Goal: Obtain resource: Download file/media

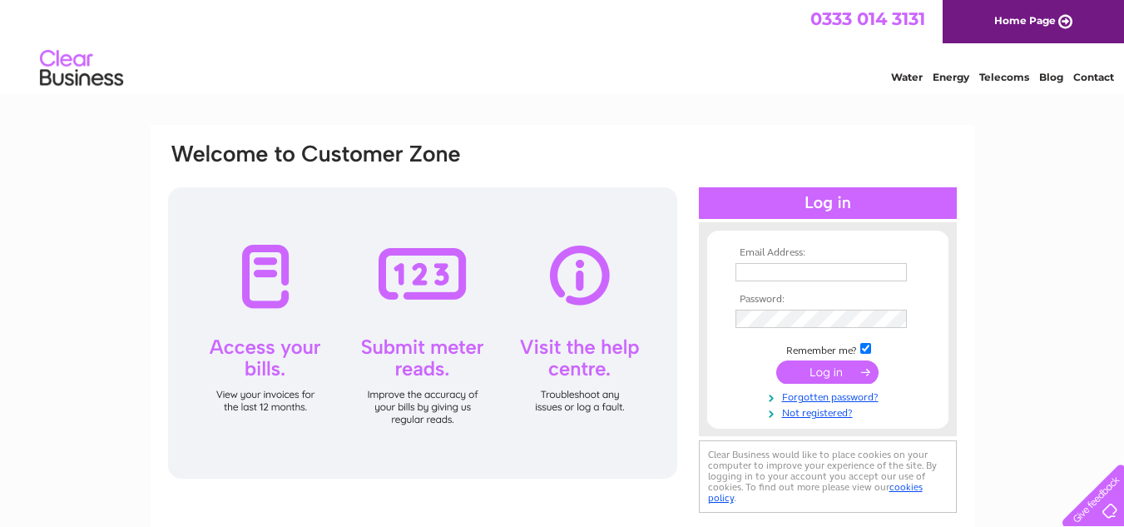
type input "office@ajppubs.co.uk"
click at [823, 372] on input "submit" at bounding box center [827, 371] width 102 height 23
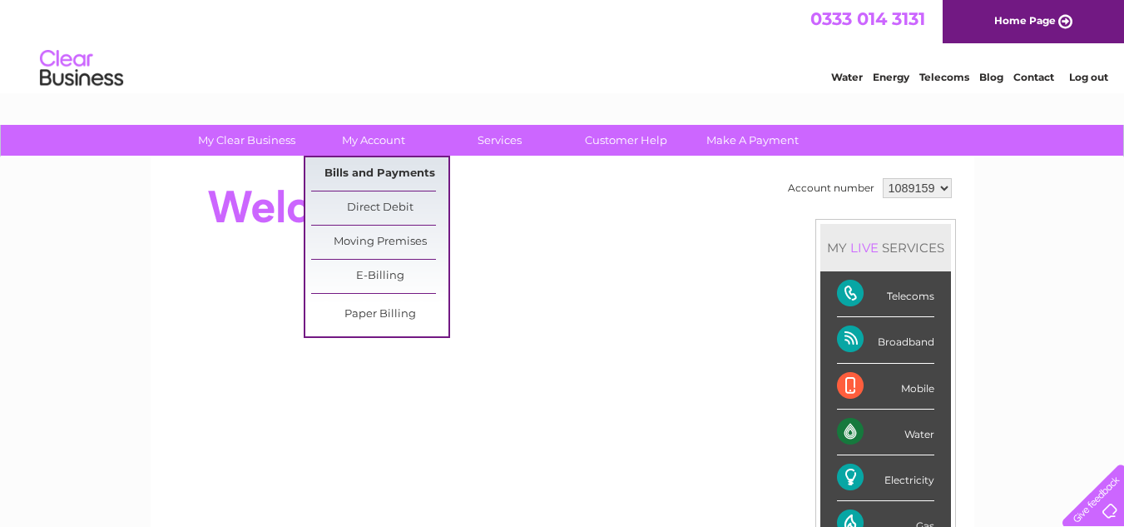
click at [344, 176] on link "Bills and Payments" at bounding box center [379, 173] width 137 height 33
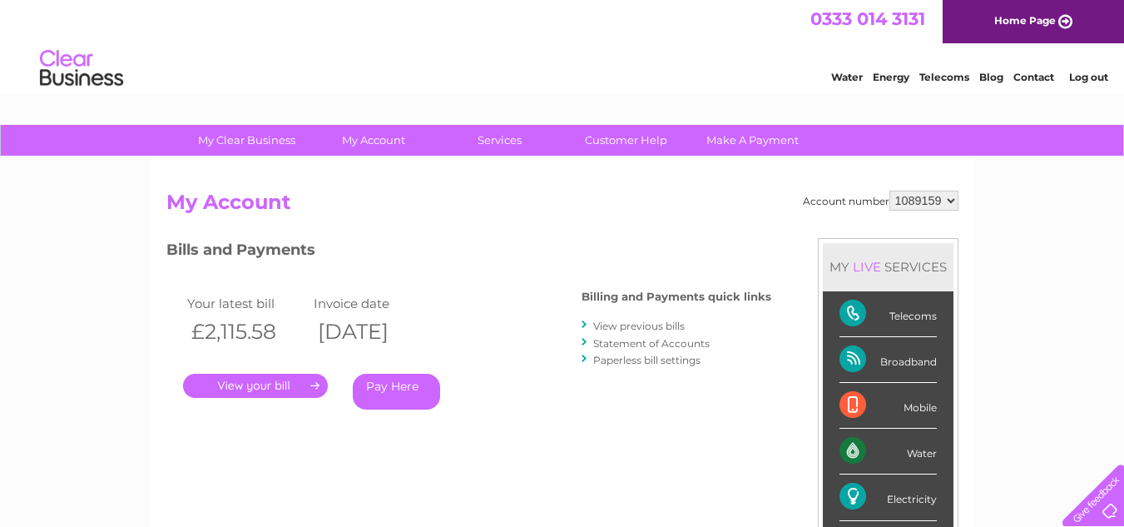
click at [283, 390] on link "." at bounding box center [255, 385] width 145 height 24
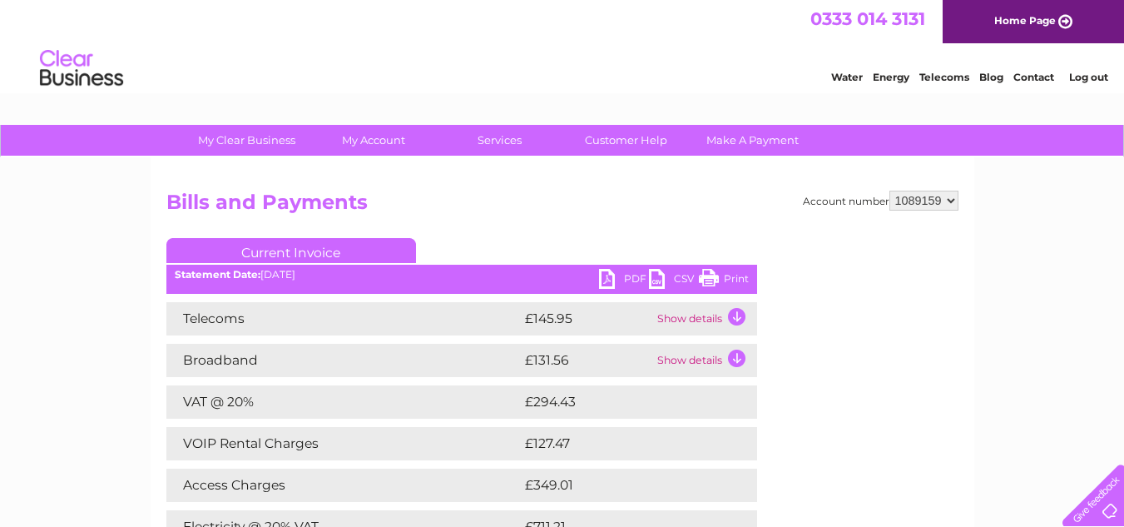
click at [630, 276] on link "PDF" at bounding box center [624, 281] width 50 height 24
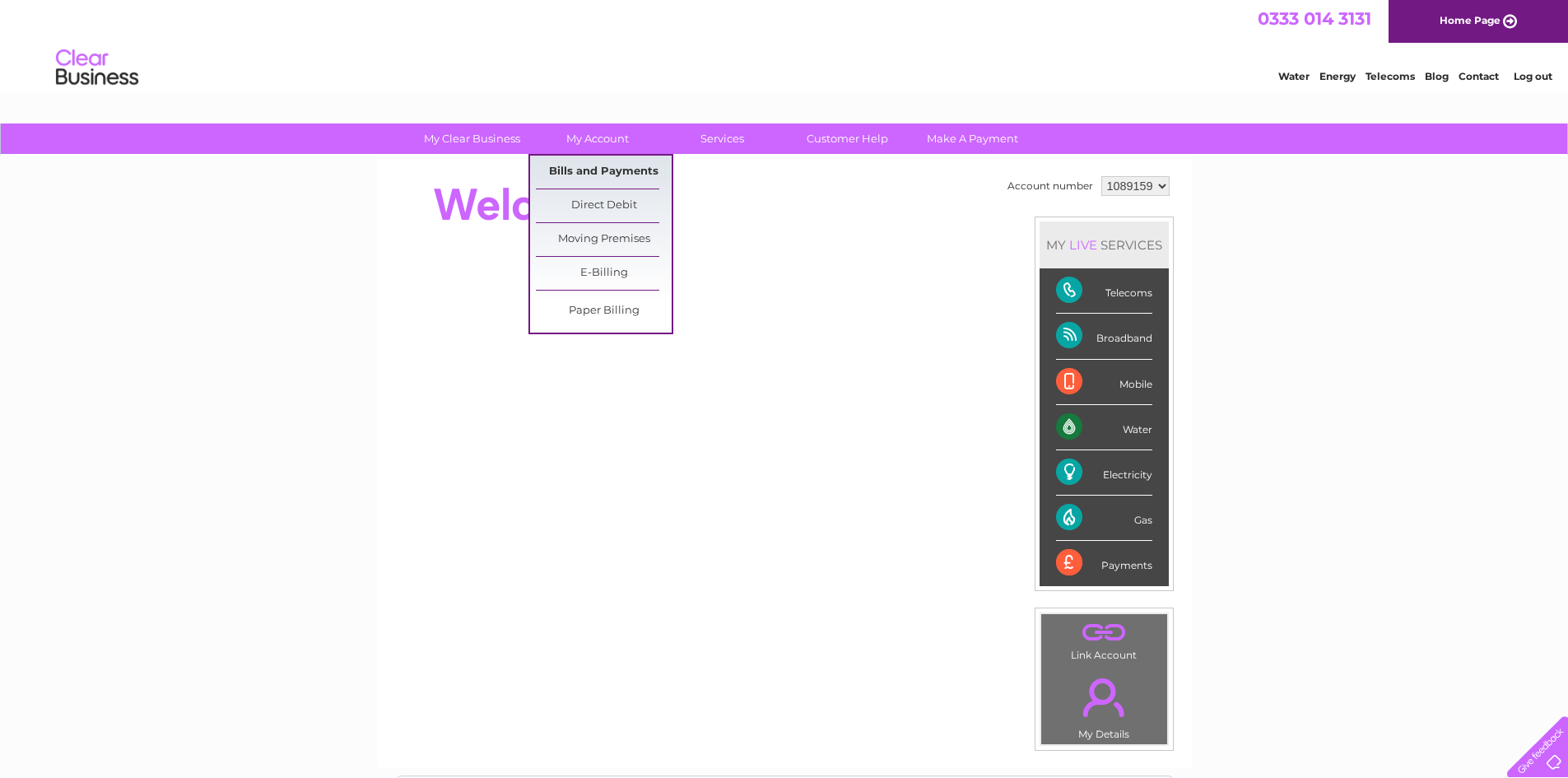
click at [603, 174] on link "Bills and Payments" at bounding box center [602, 171] width 136 height 33
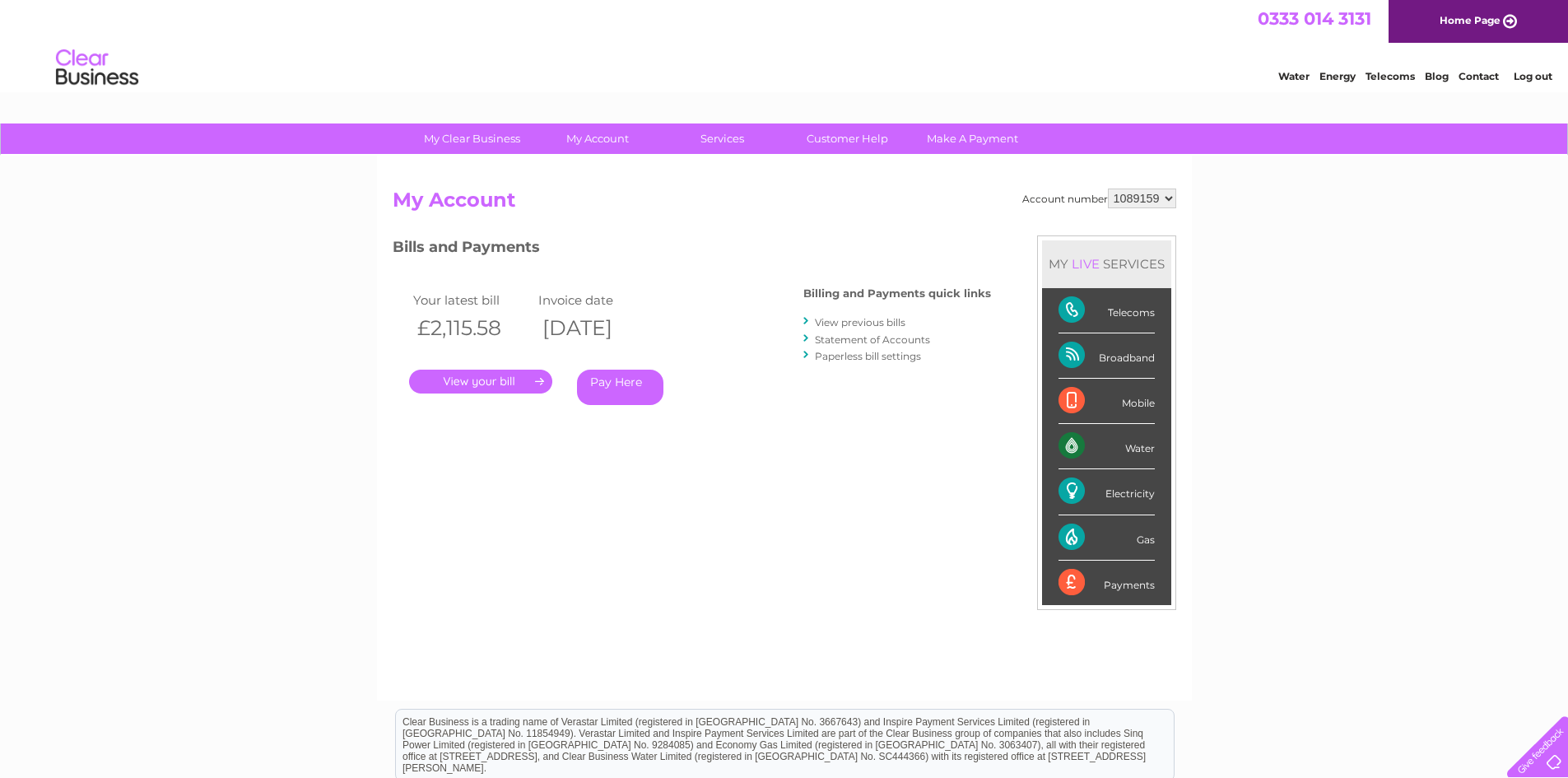
click at [522, 384] on link "." at bounding box center [480, 381] width 143 height 24
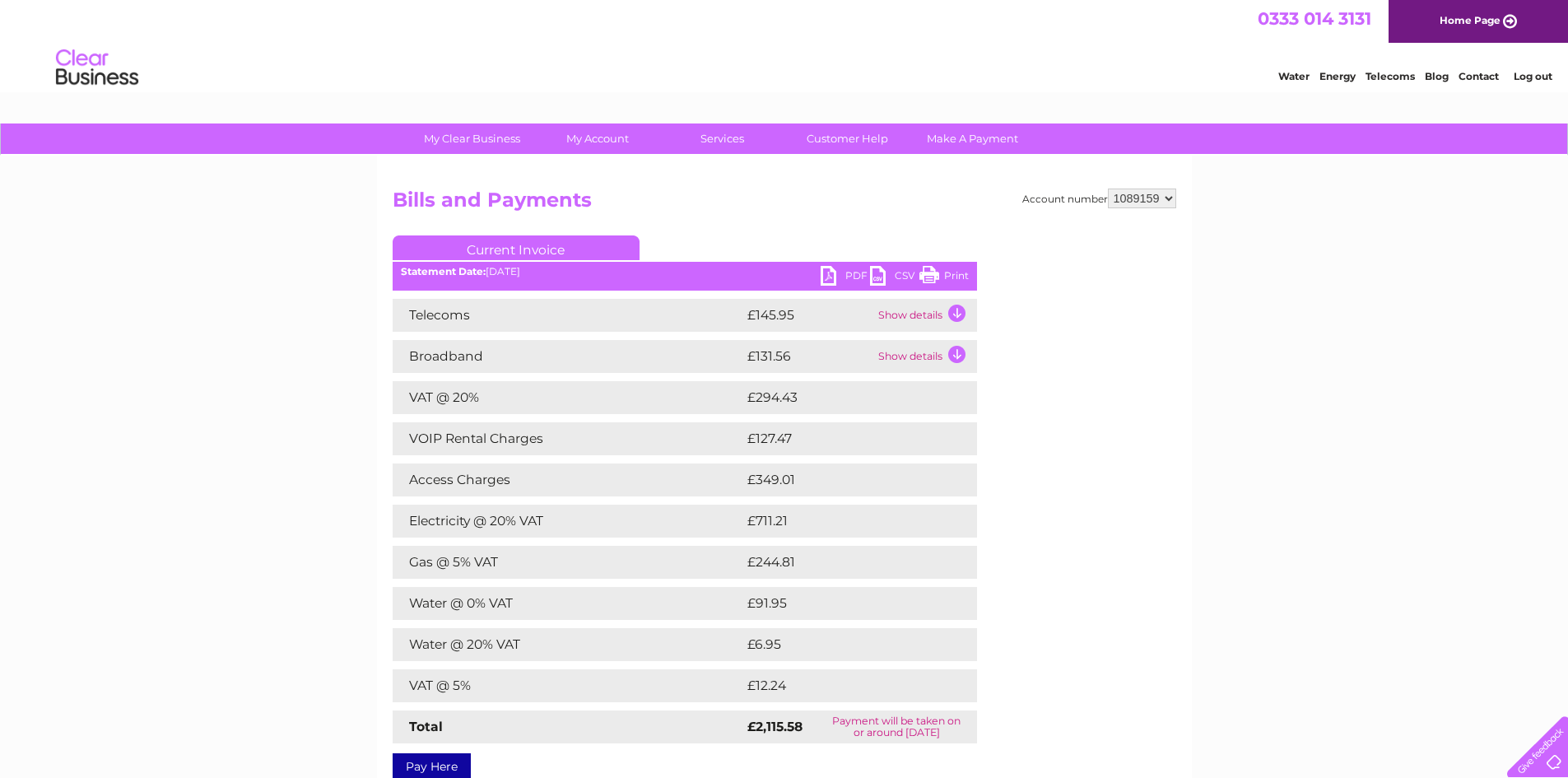
click at [837, 271] on link "PDF" at bounding box center [845, 278] width 49 height 24
